Goal: Task Accomplishment & Management: Manage account settings

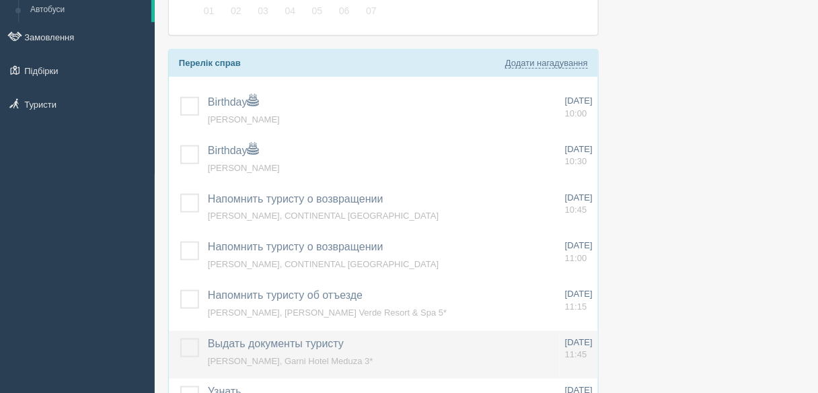
scroll to position [223, 0]
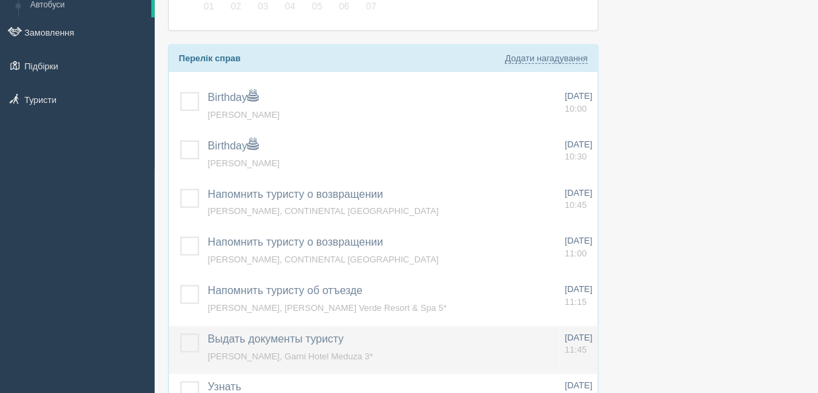
drag, startPoint x: 250, startPoint y: 283, endPoint x: 204, endPoint y: 332, distance: 66.7
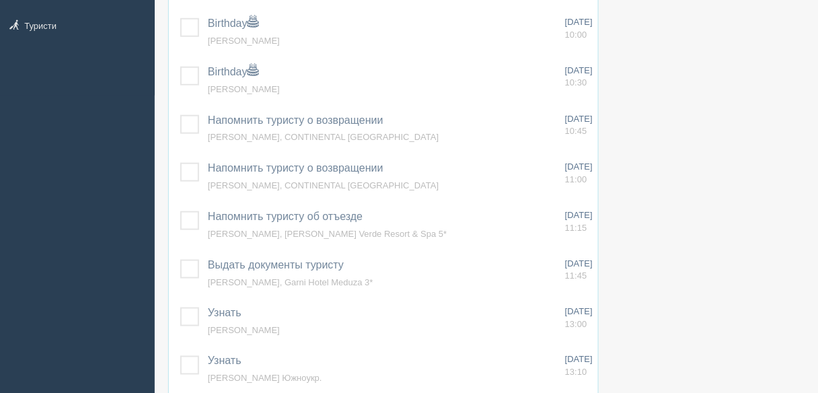
scroll to position [439, 0]
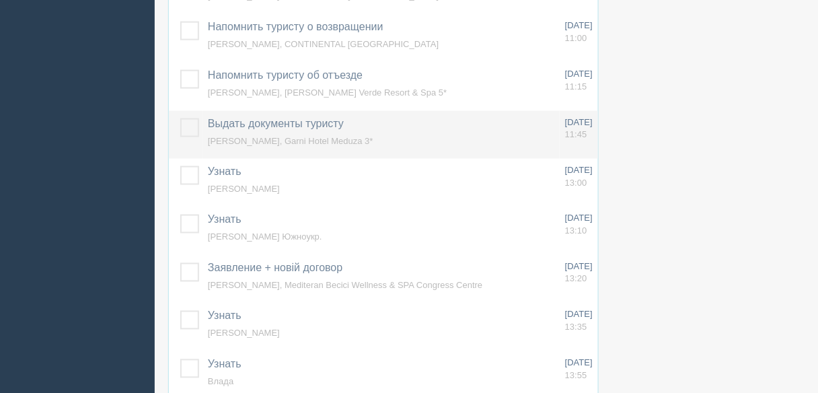
copy tbody "Выдать документы туристу Додати інше Нагадування додано Нагадування оновлено Де…"
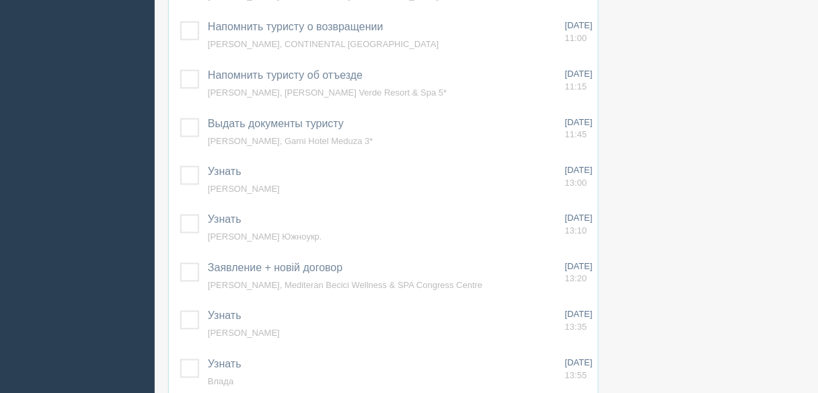
click at [737, 139] on div at bounding box center [486, 378] width 637 height 1543
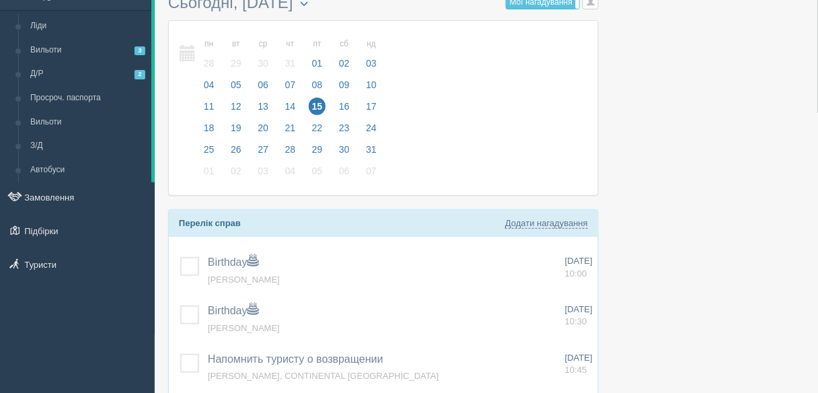
scroll to position [0, 0]
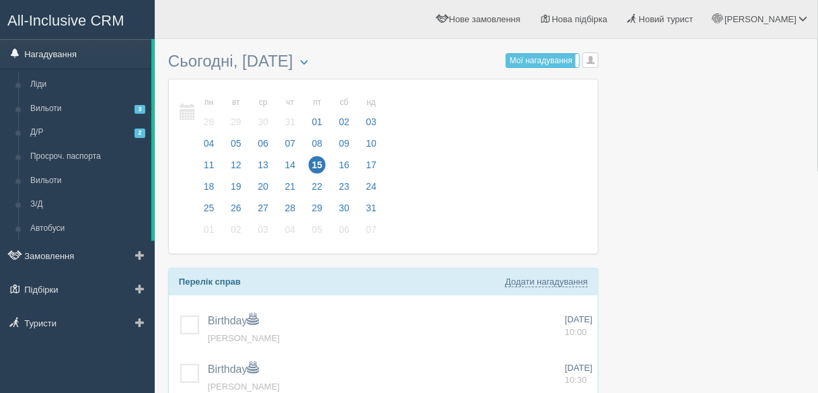
click at [59, 52] on link "Нагадування" at bounding box center [75, 54] width 151 height 30
click at [341, 160] on span "16" at bounding box center [345, 165] width 18 height 18
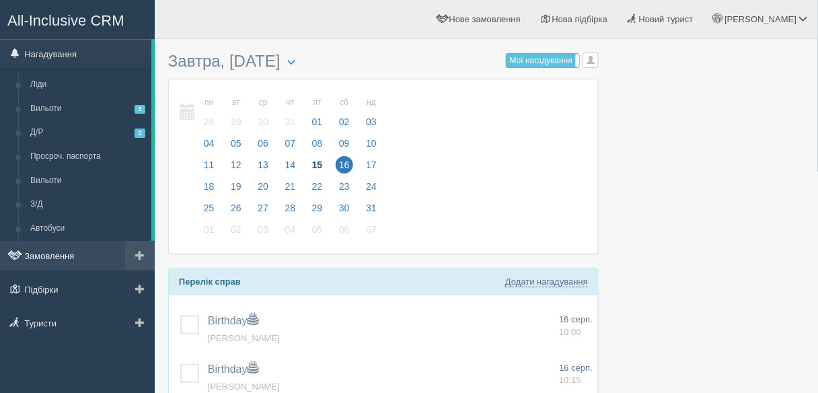
click at [65, 244] on link "Замовлення" at bounding box center [77, 256] width 155 height 30
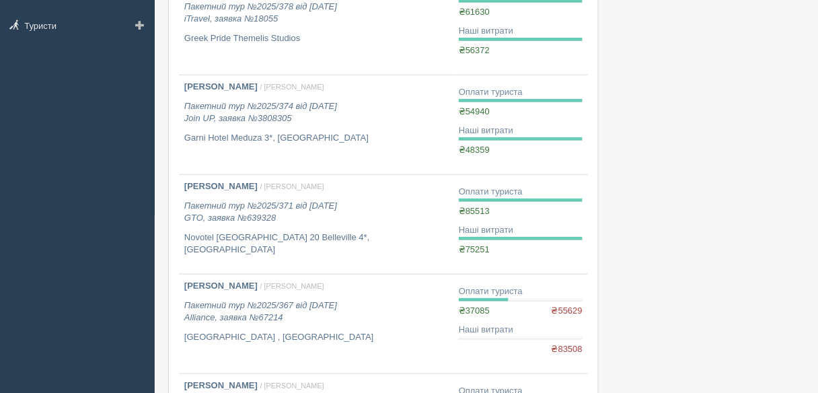
scroll to position [269, 0]
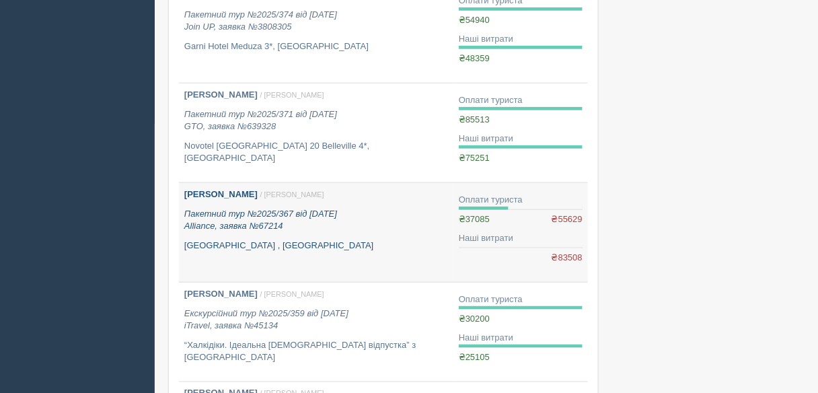
click at [256, 213] on icon "Пакетний тур №2025/367 від 09.08.2025 Alliance, заявка №67214" at bounding box center [260, 220] width 153 height 23
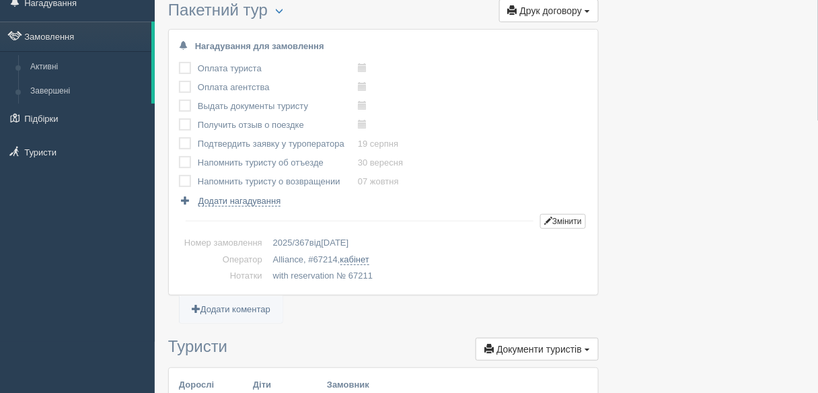
scroll to position [108, 0]
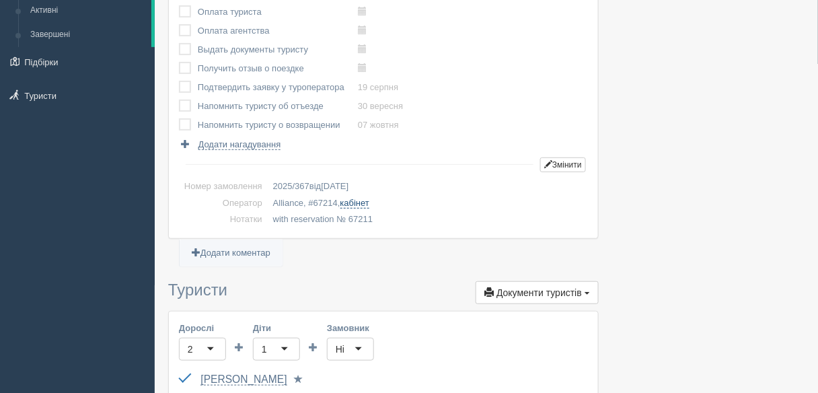
click at [354, 203] on link "кабінет" at bounding box center [355, 203] width 29 height 11
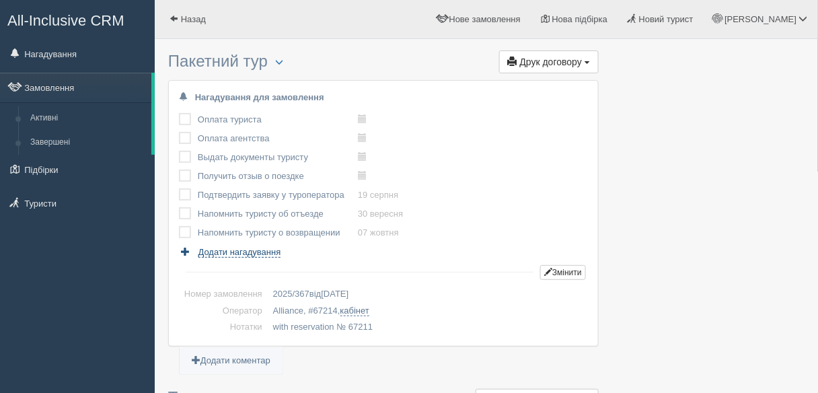
click at [228, 254] on span "Додати нагадування" at bounding box center [240, 252] width 83 height 11
select select "10"
select select "25"
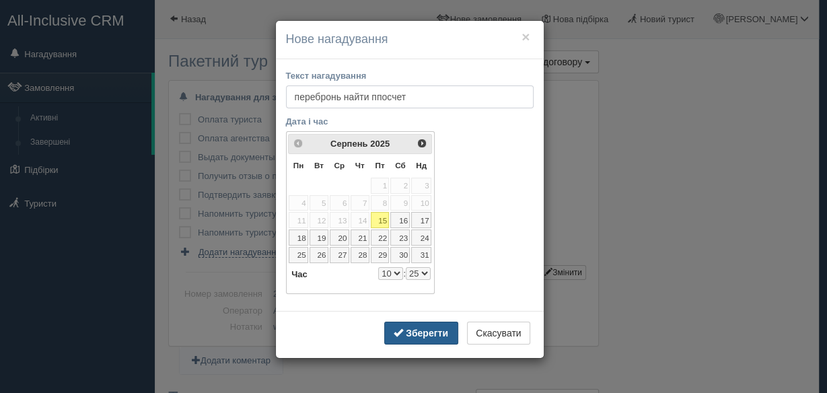
type input "перебронь найти ппосчет"
click at [439, 330] on b "Зберегти" at bounding box center [427, 333] width 42 height 11
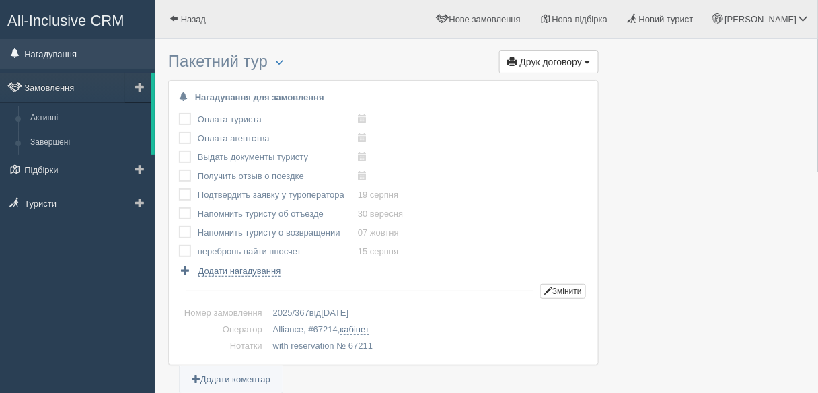
click at [49, 54] on link "Нагадування" at bounding box center [77, 54] width 155 height 30
